Goal: Task Accomplishment & Management: Complete application form

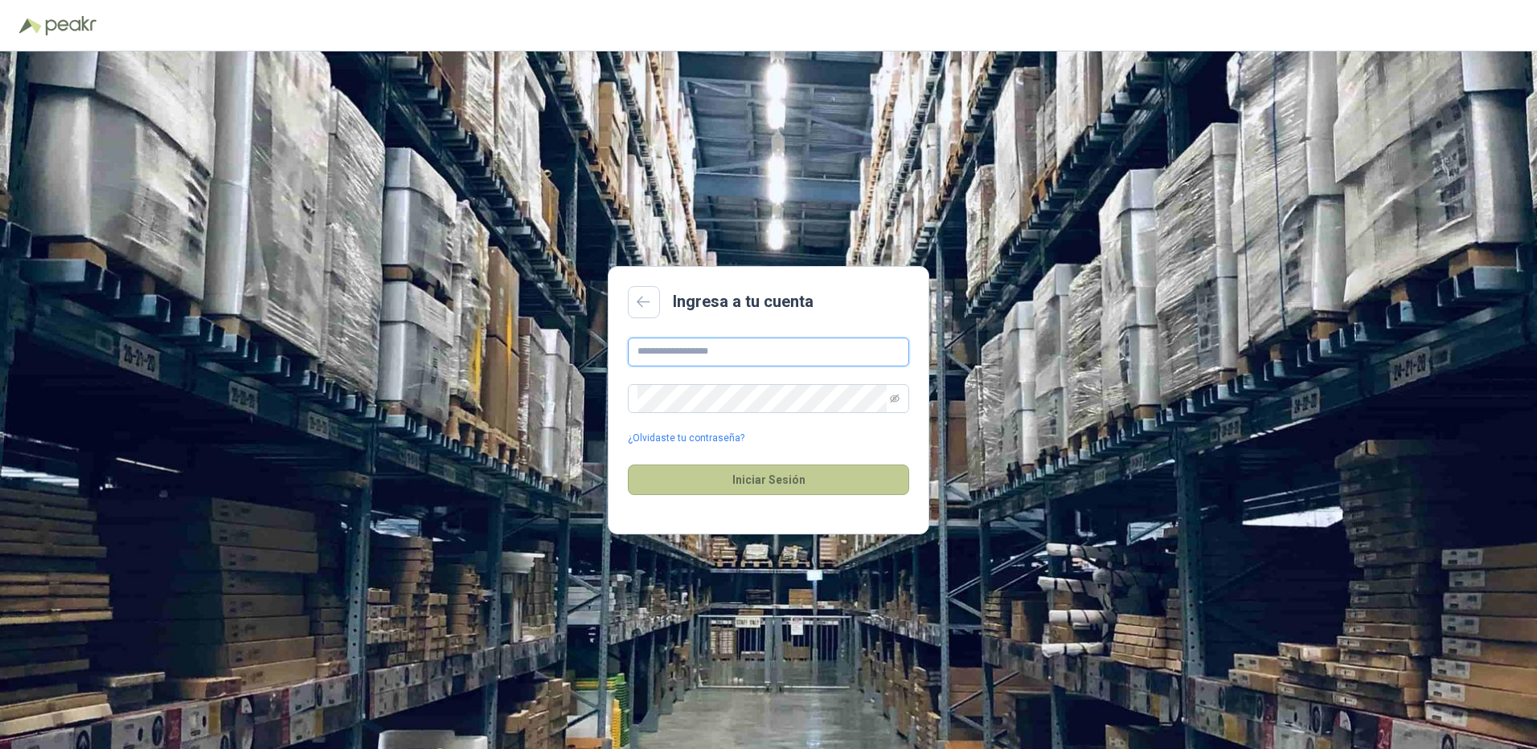
type input "**********"
click at [778, 482] on button "Iniciar Sesión" at bounding box center [768, 480] width 281 height 31
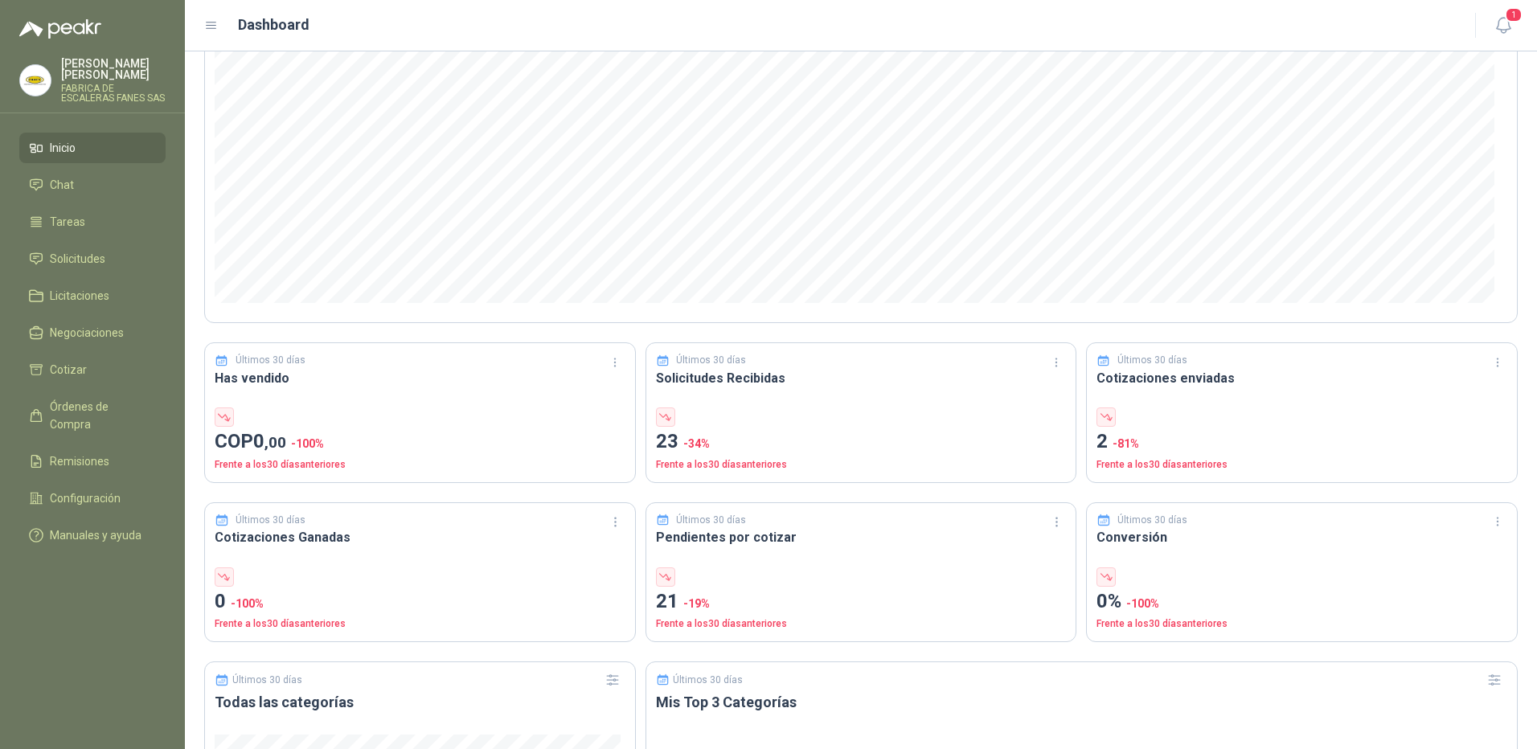
scroll to position [241, 0]
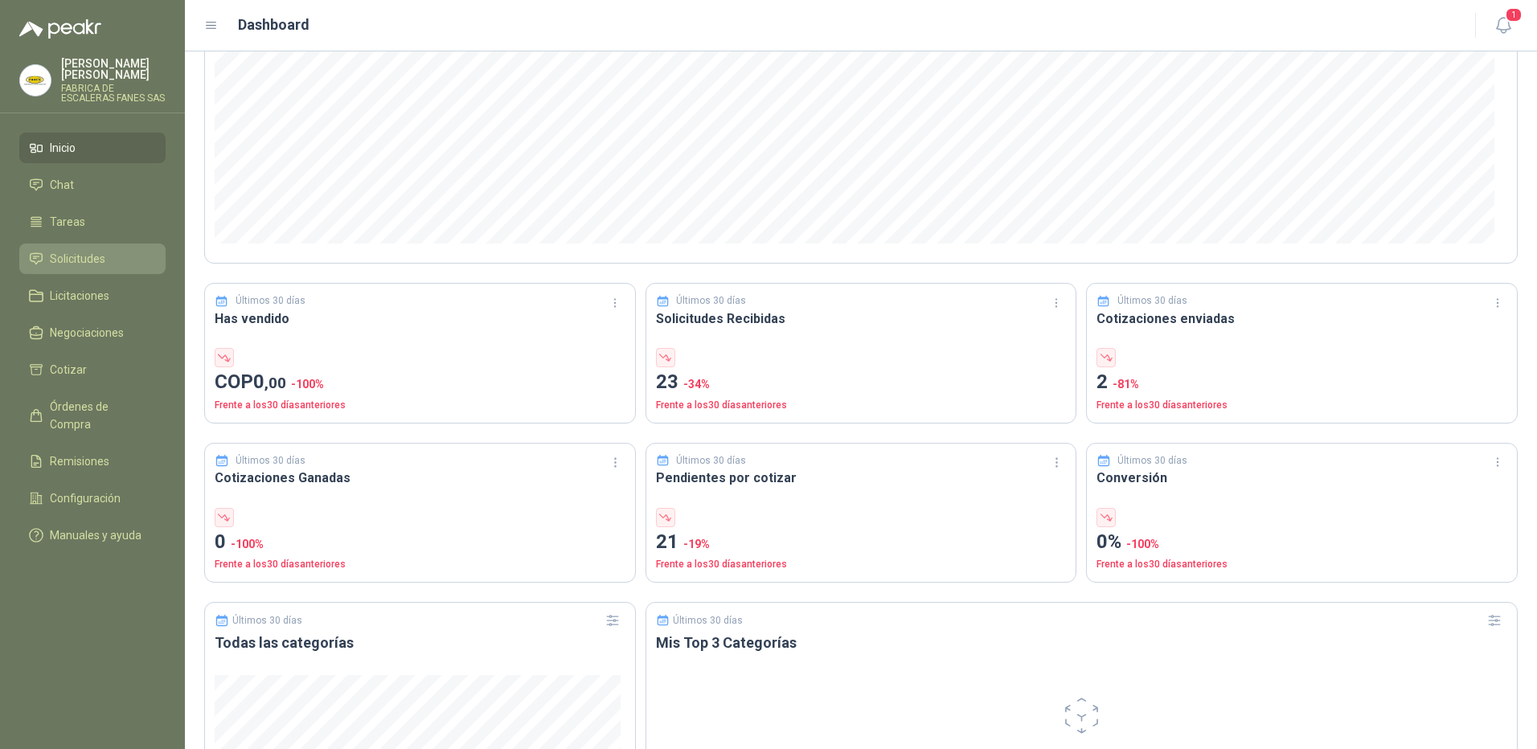
click at [93, 250] on span "Solicitudes" at bounding box center [77, 259] width 55 height 18
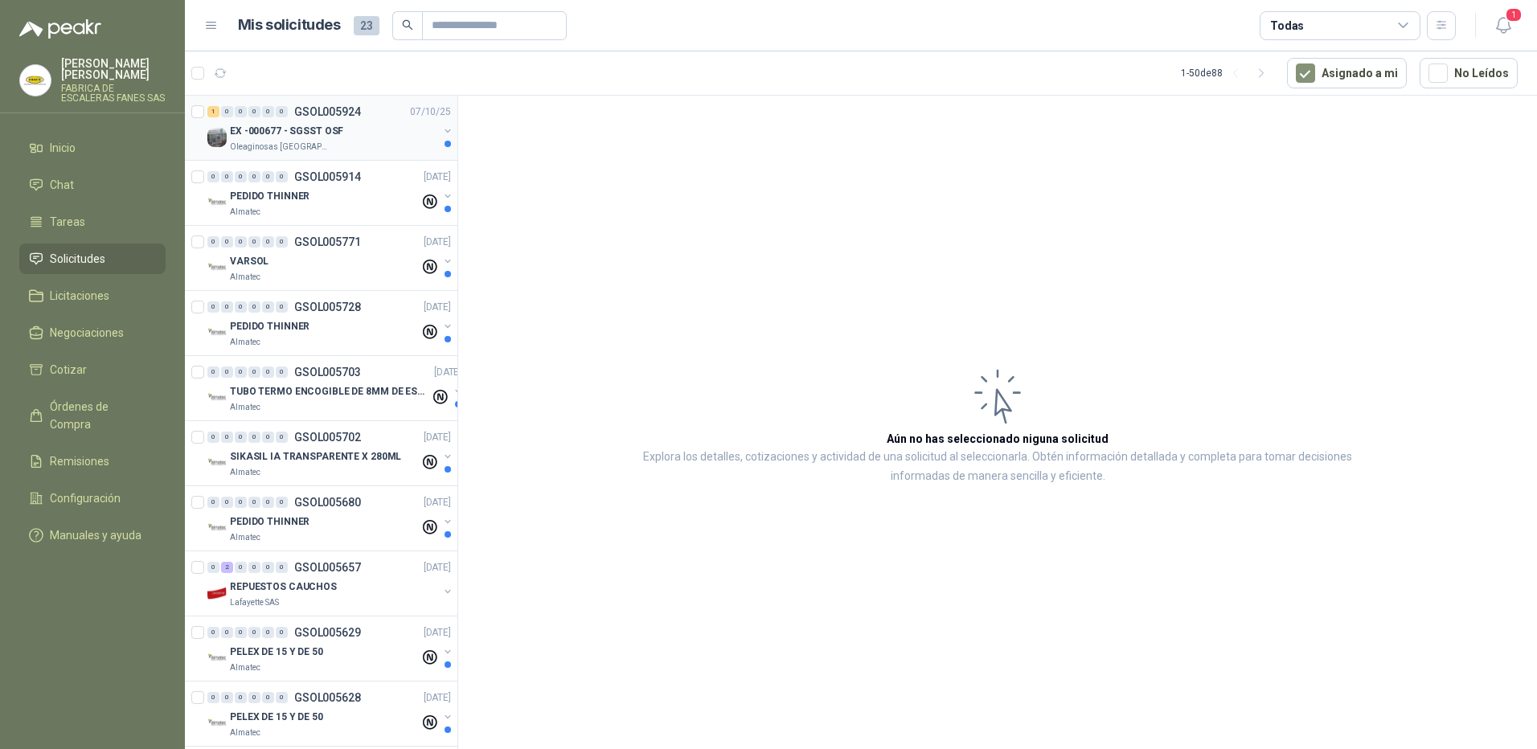
click at [352, 131] on div "EX -000677 - SGSST OSF" at bounding box center [334, 130] width 208 height 19
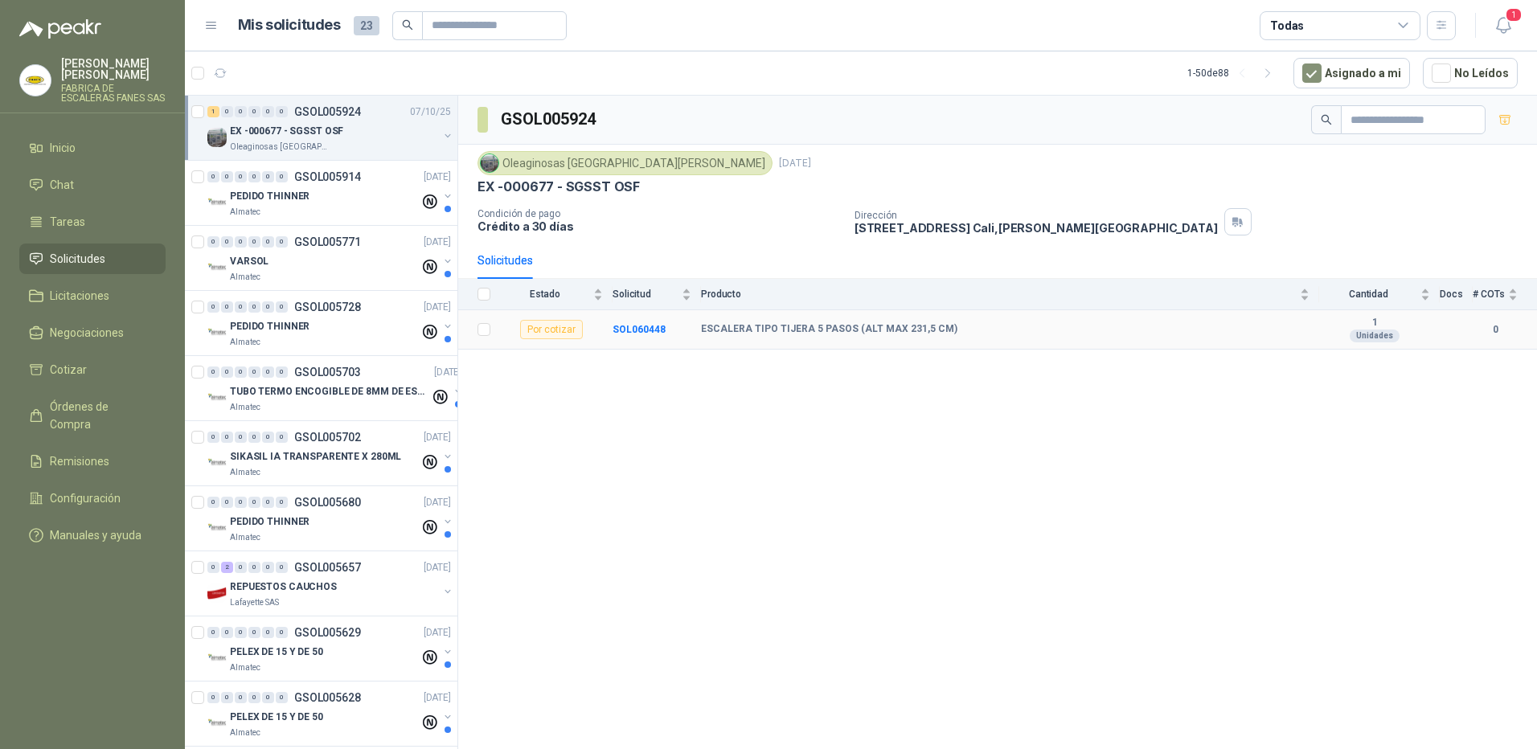
click at [973, 325] on div "ESCALERA TIPO TIJERA 5 PASOS (ALT MAX 231,5 CM)" at bounding box center [1005, 329] width 608 height 13
click at [910, 330] on b "ESCALERA TIPO TIJERA 5 PASOS (ALT MAX 231,5 CM)" at bounding box center [829, 329] width 256 height 13
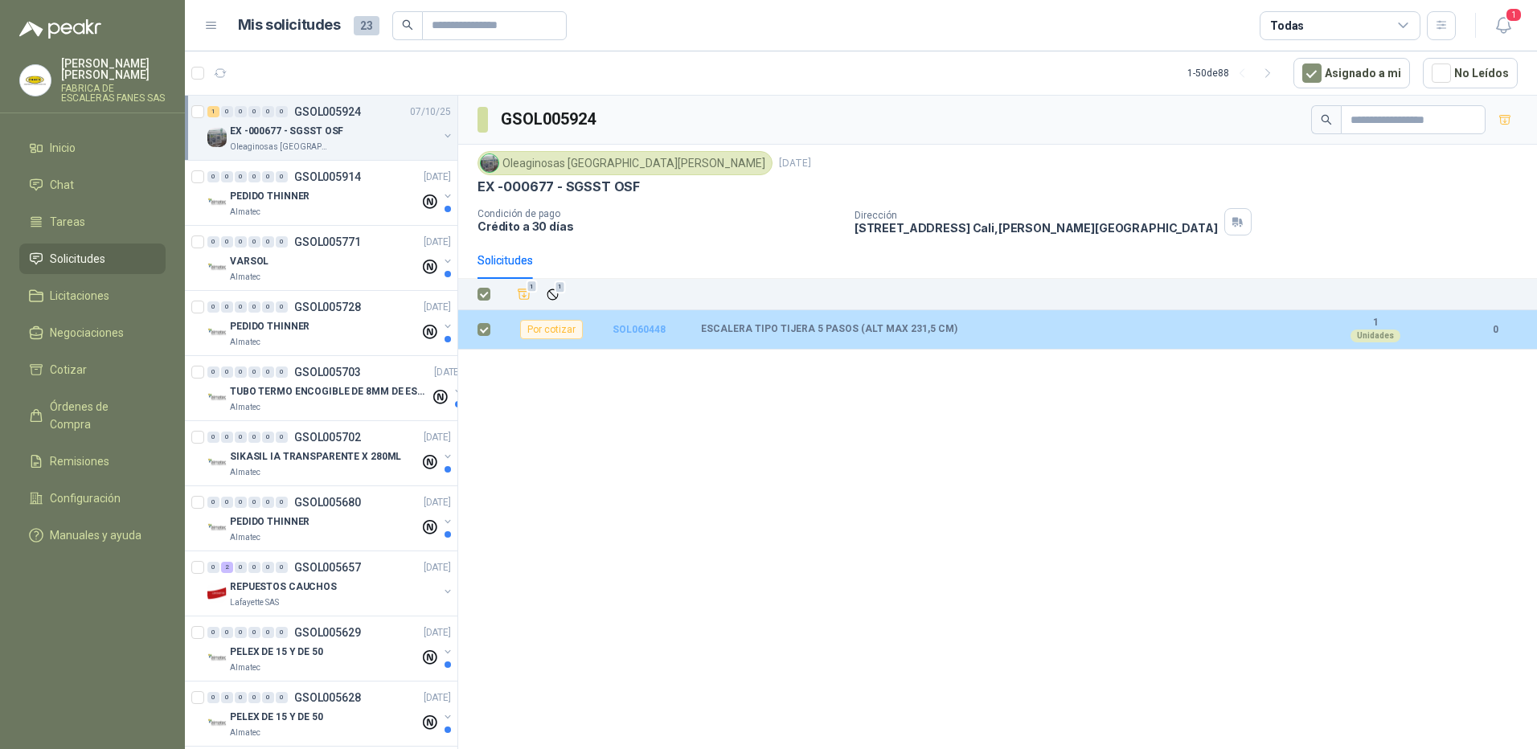
click at [657, 326] on b "SOL060448" at bounding box center [638, 329] width 53 height 11
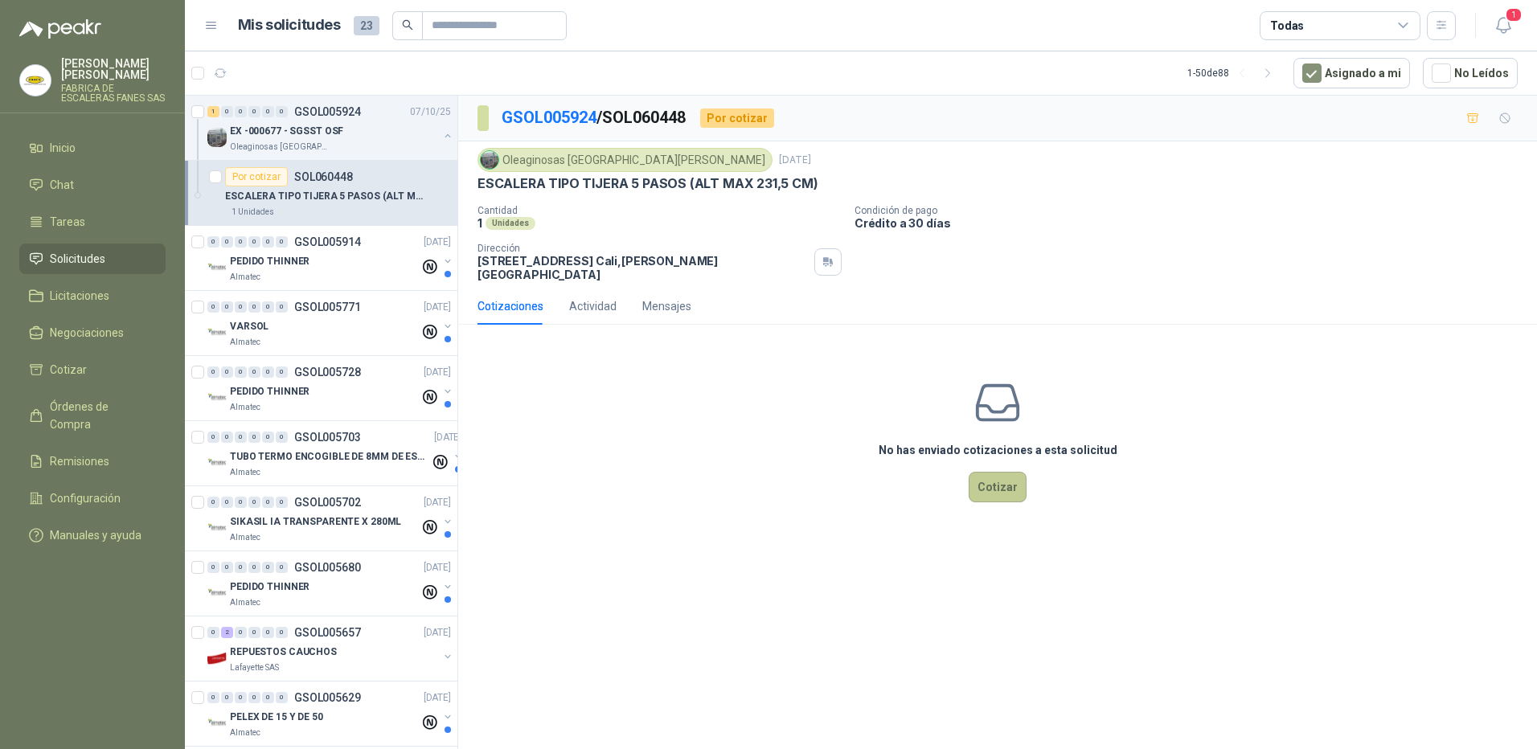
click at [1005, 473] on button "Cotizar" at bounding box center [998, 487] width 58 height 31
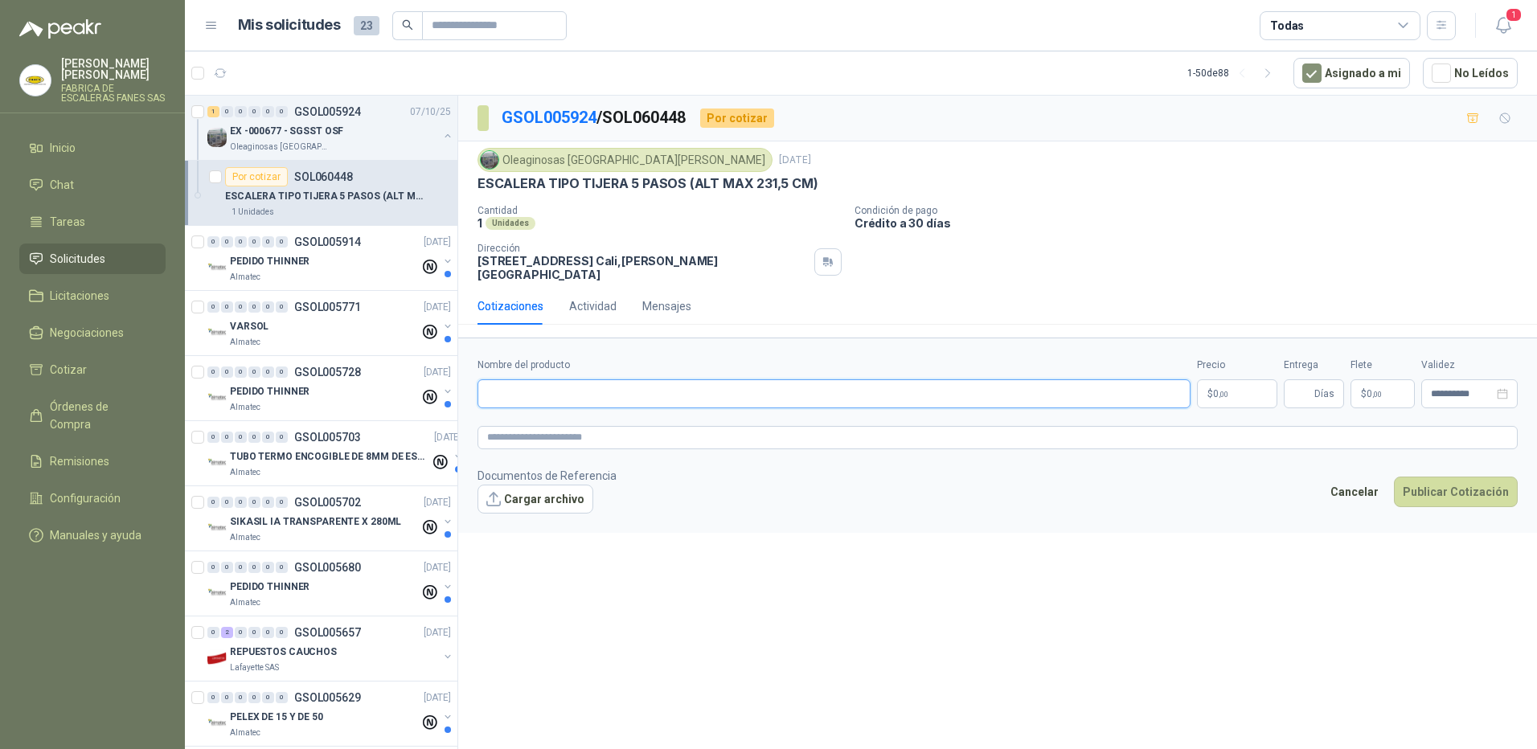
click at [645, 379] on input "Nombre del producto" at bounding box center [833, 393] width 713 height 29
type input "*"
type input "**********"
click at [659, 301] on div "Mensajes" at bounding box center [666, 306] width 49 height 18
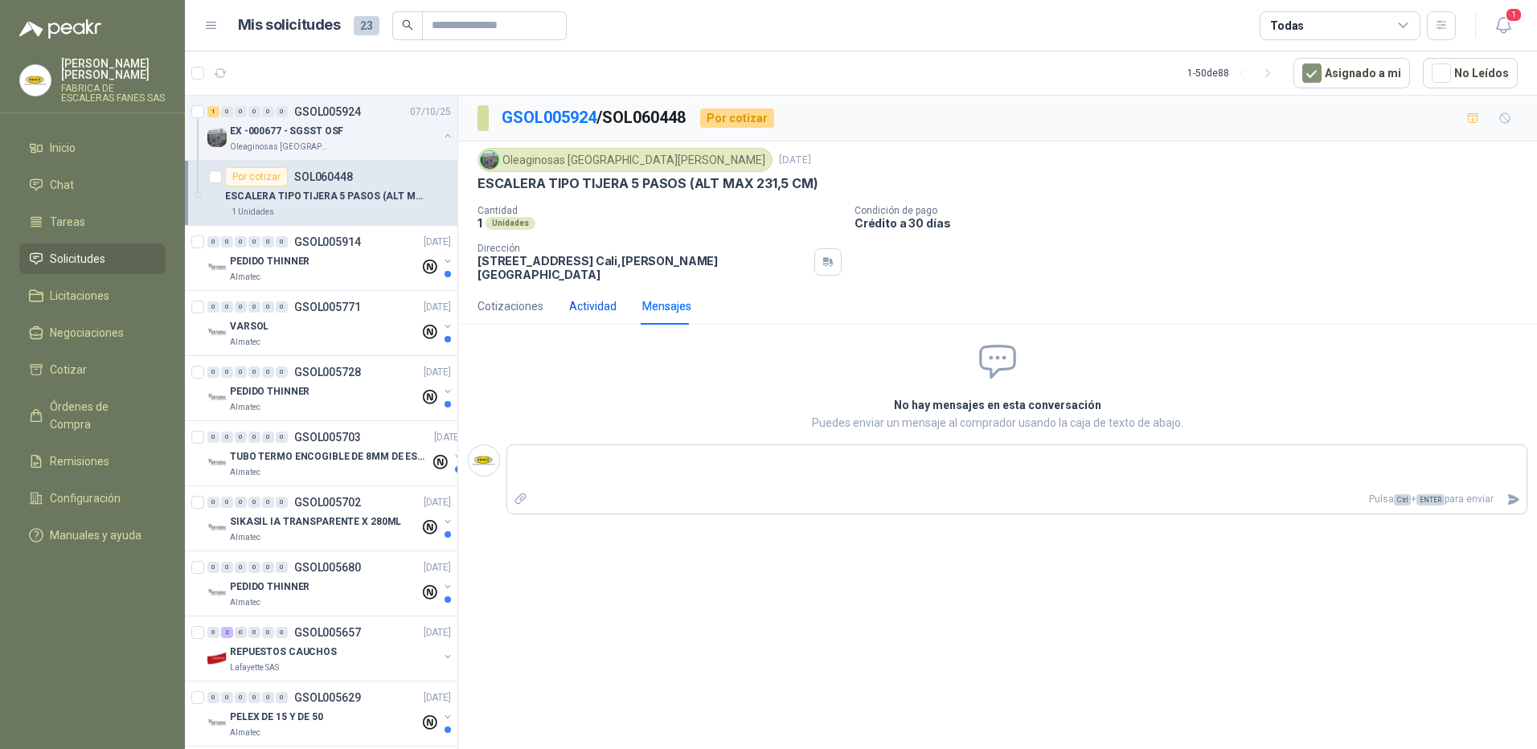
click at [592, 297] on div "Actividad" at bounding box center [592, 306] width 47 height 18
